Goal: Task Accomplishment & Management: Manage account settings

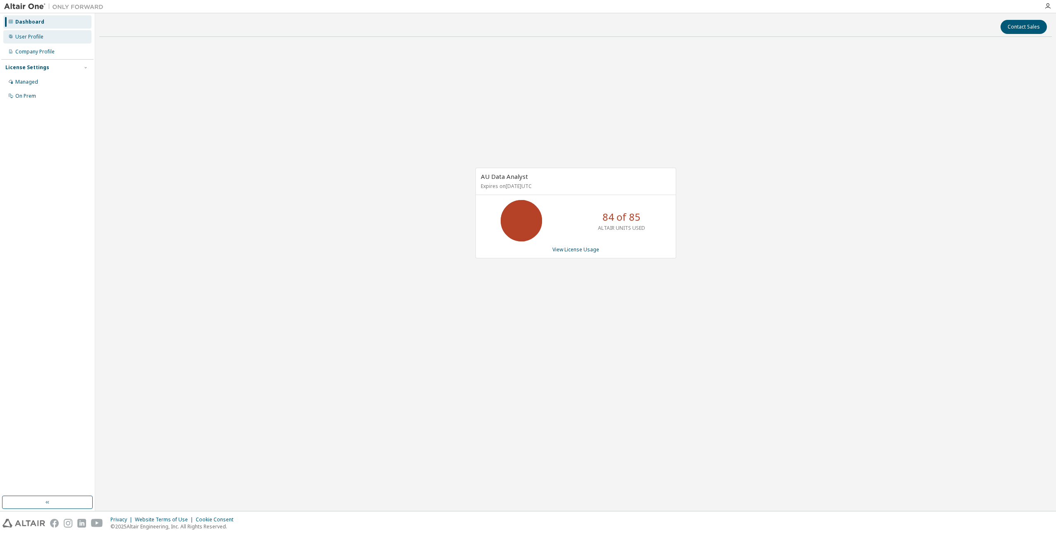
click at [32, 36] on div "User Profile" at bounding box center [29, 37] width 28 height 7
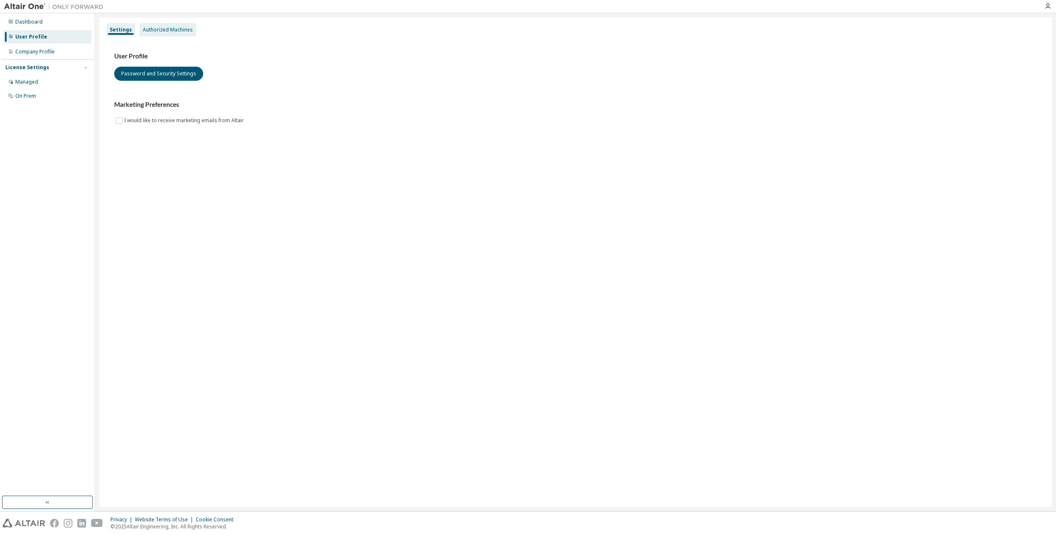
click at [167, 26] on div "Authorized Machines" at bounding box center [168, 29] width 50 height 7
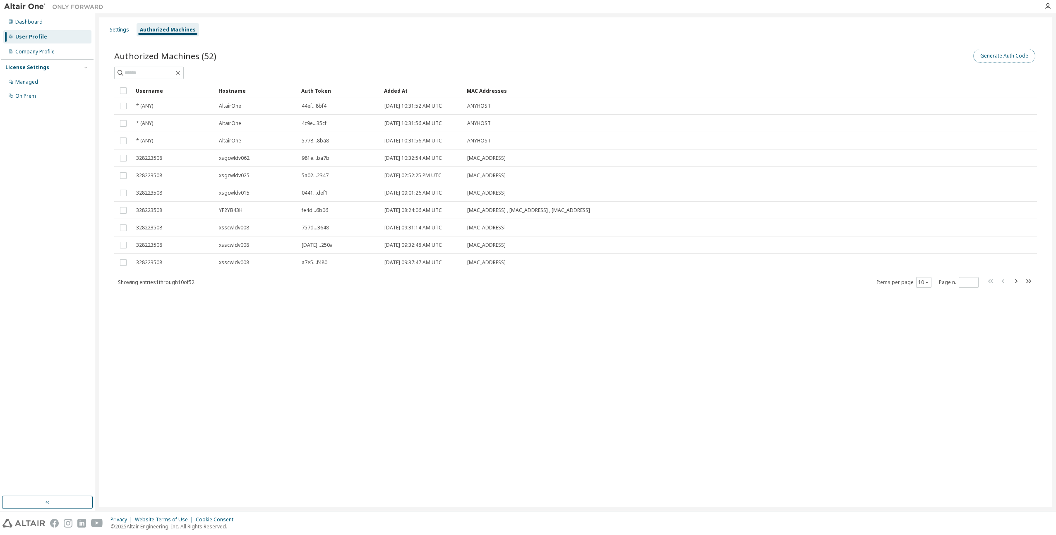
click at [989, 57] on button "Generate Auth Code" at bounding box center [1004, 56] width 62 height 14
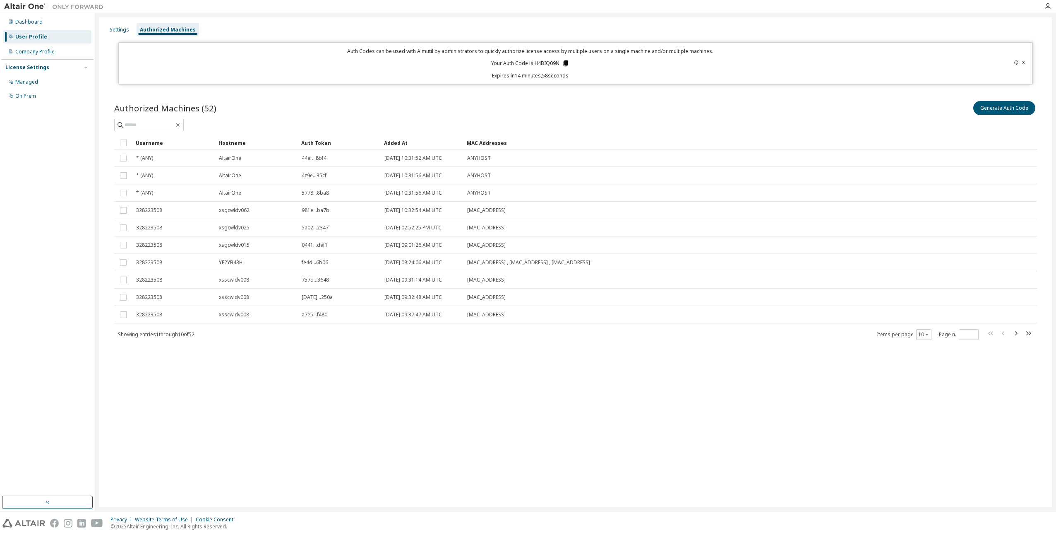
click at [566, 63] on icon at bounding box center [566, 63] width 5 height 6
